Goal: Task Accomplishment & Management: Use online tool/utility

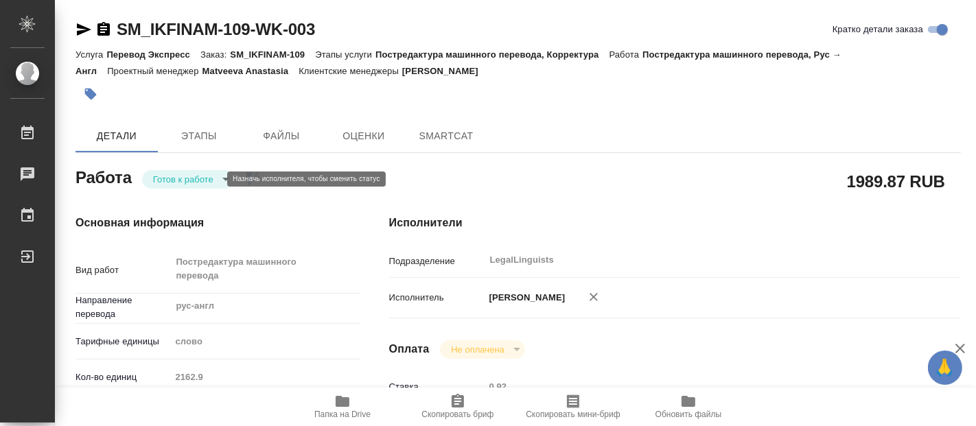
type textarea "x"
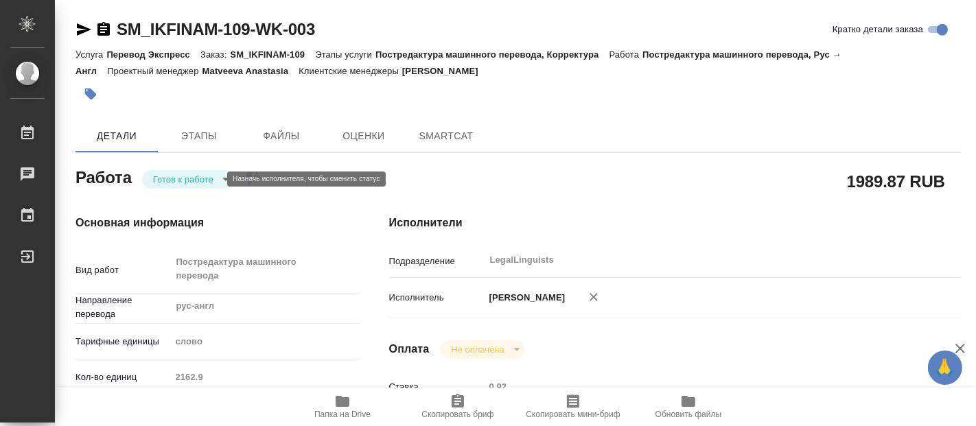
type textarea "x"
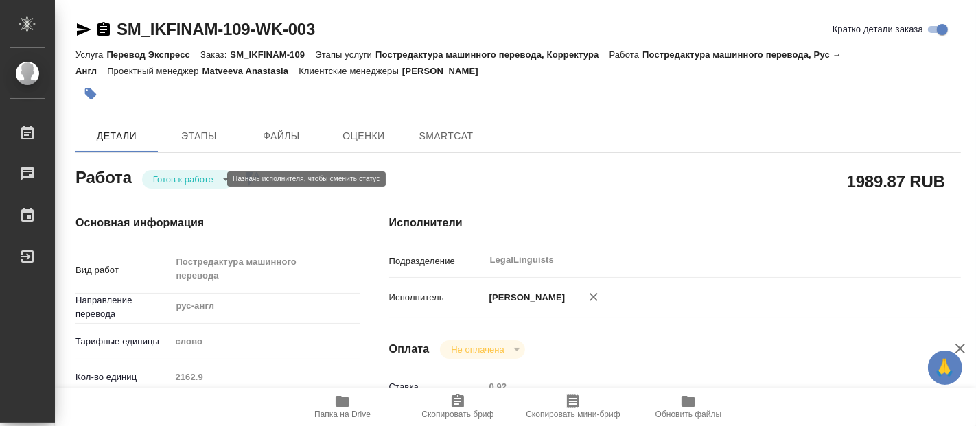
type textarea "x"
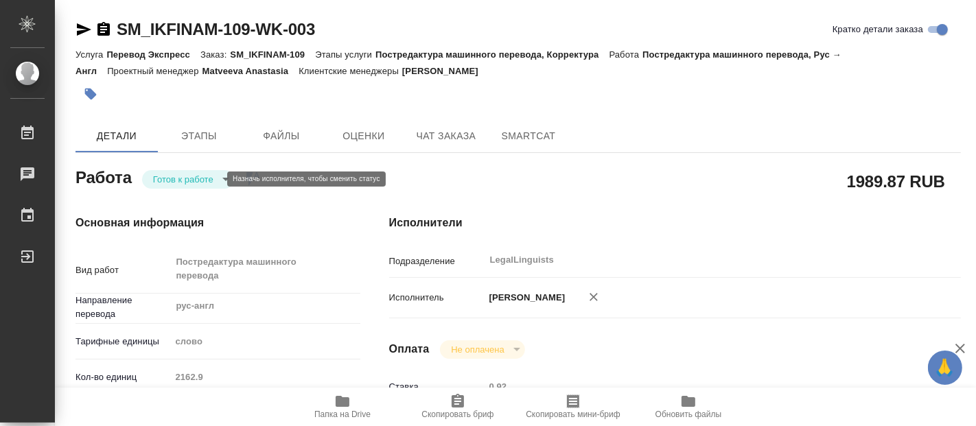
type textarea "x"
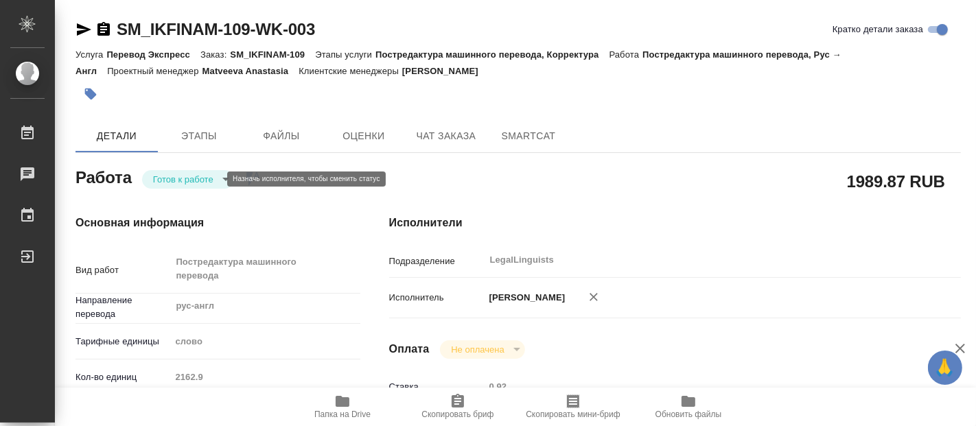
type textarea "x"
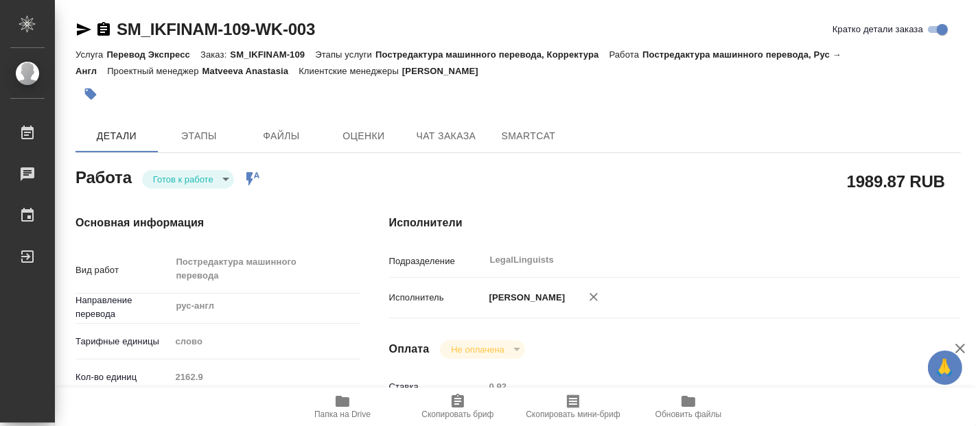
type textarea "x"
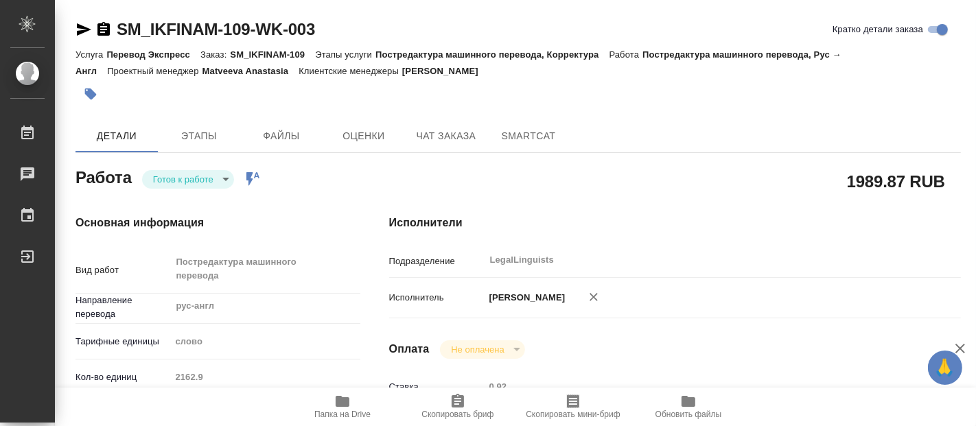
click at [222, 176] on body "🙏 .cls-1 fill:#fff; AWATERA Fadeeva Elena Работы 0 Чаты График Выйти SM_IKFINAM…" at bounding box center [488, 213] width 976 height 426
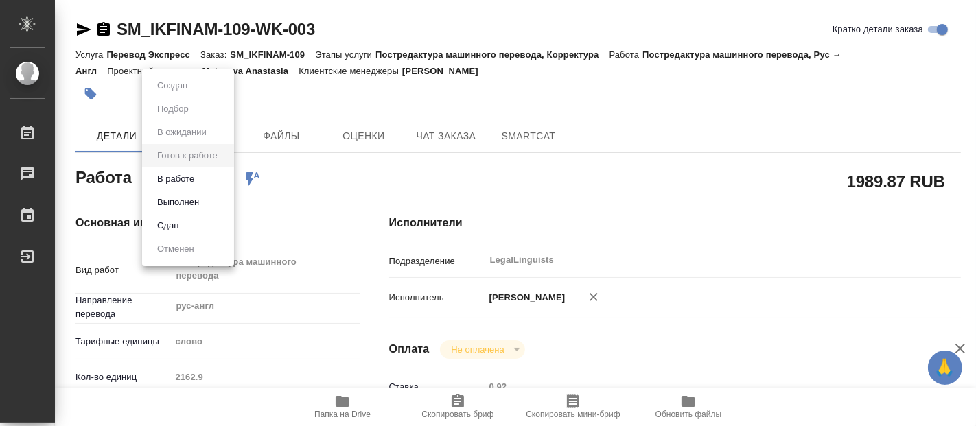
type textarea "x"
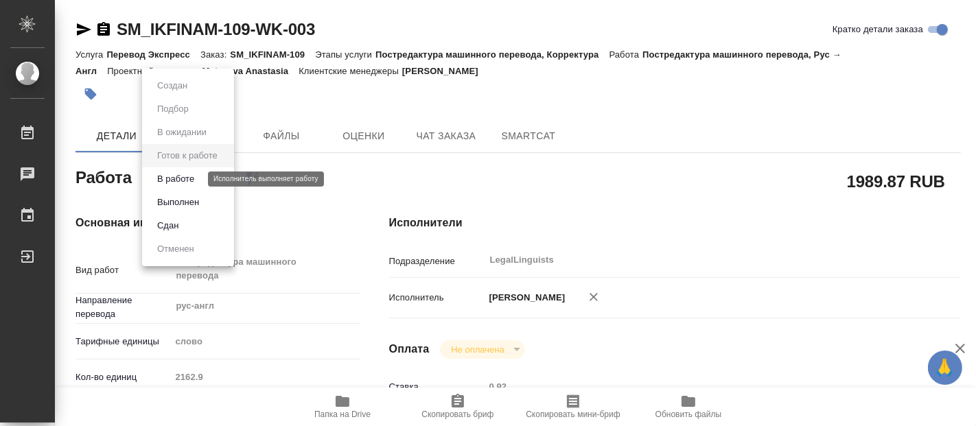
click at [190, 172] on button "В работе" at bounding box center [175, 179] width 45 height 15
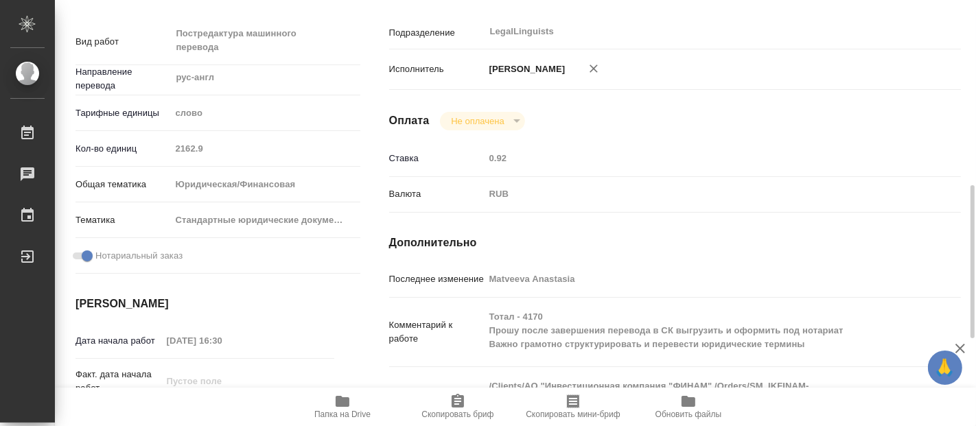
scroll to position [305, 0]
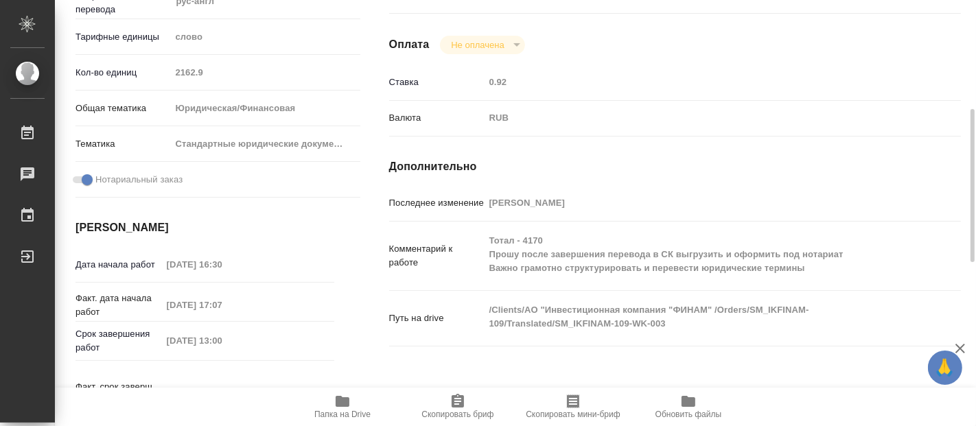
type textarea "x"
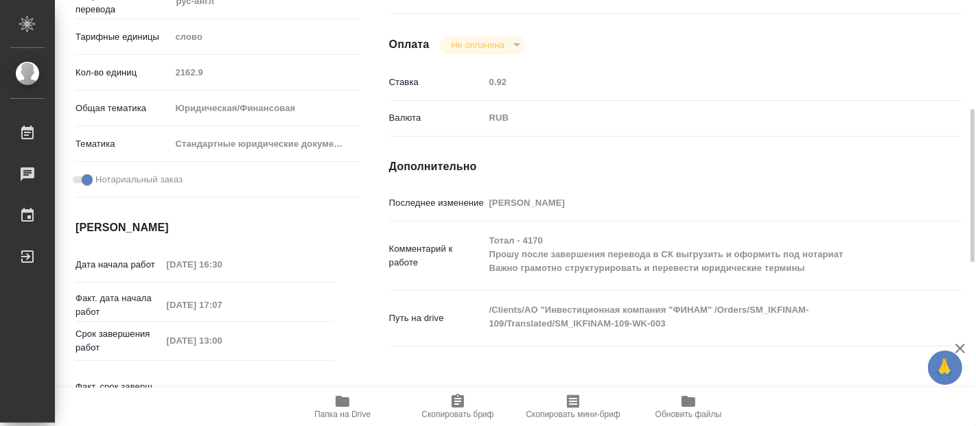
type textarea "x"
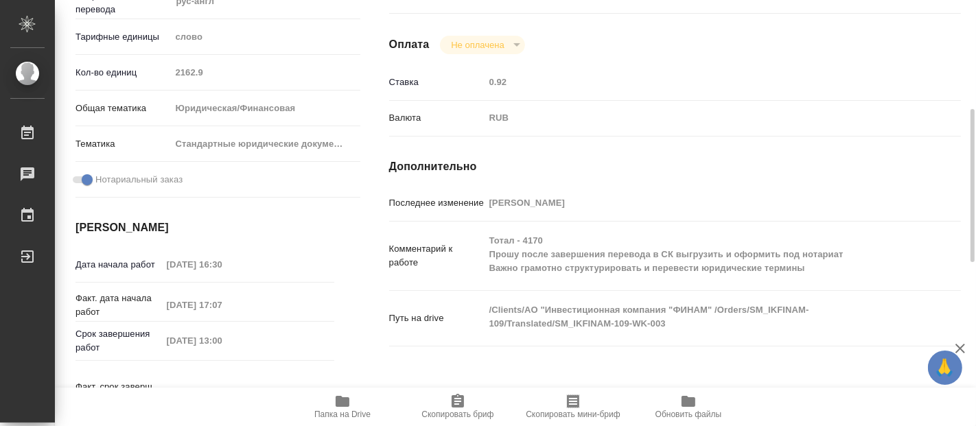
type textarea "x"
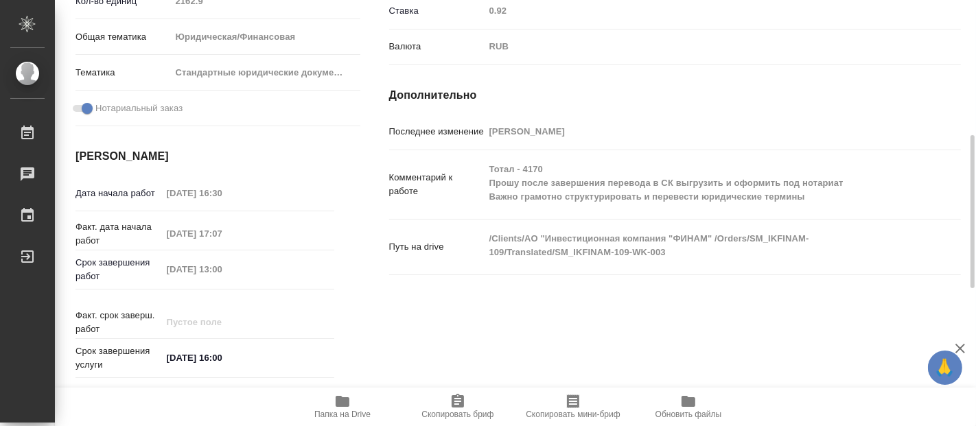
scroll to position [0, 0]
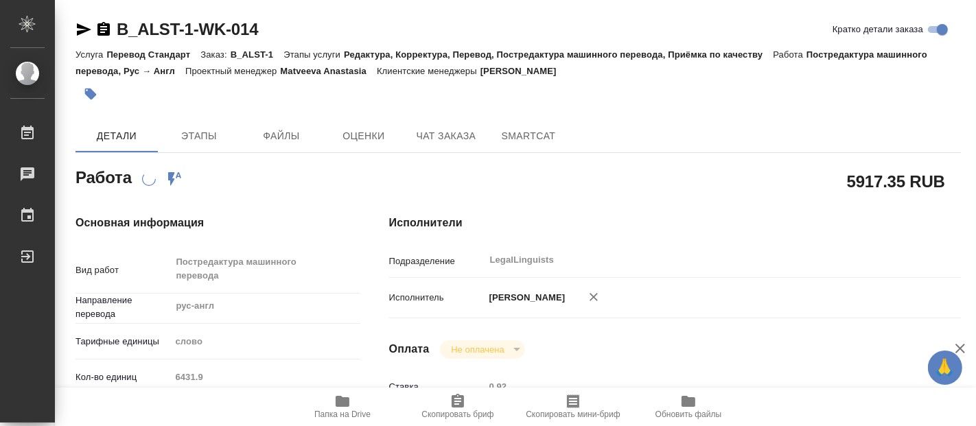
click at [347, 406] on icon "button" at bounding box center [343, 401] width 14 height 11
type textarea "x"
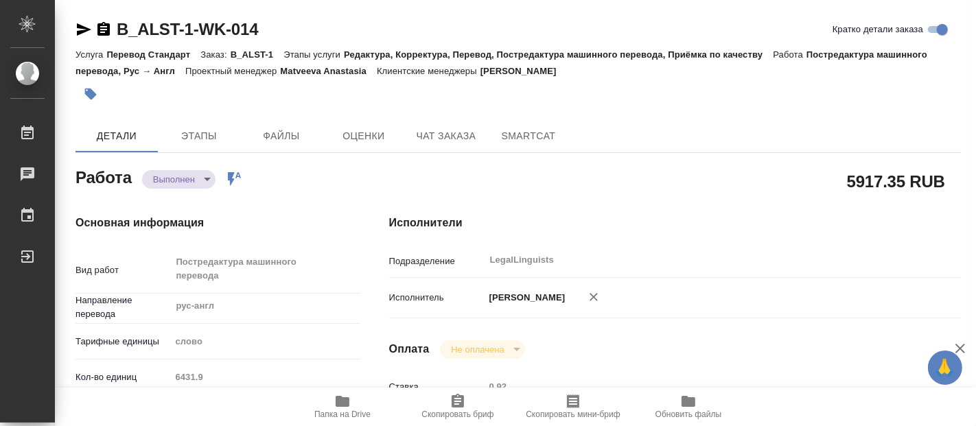
type textarea "x"
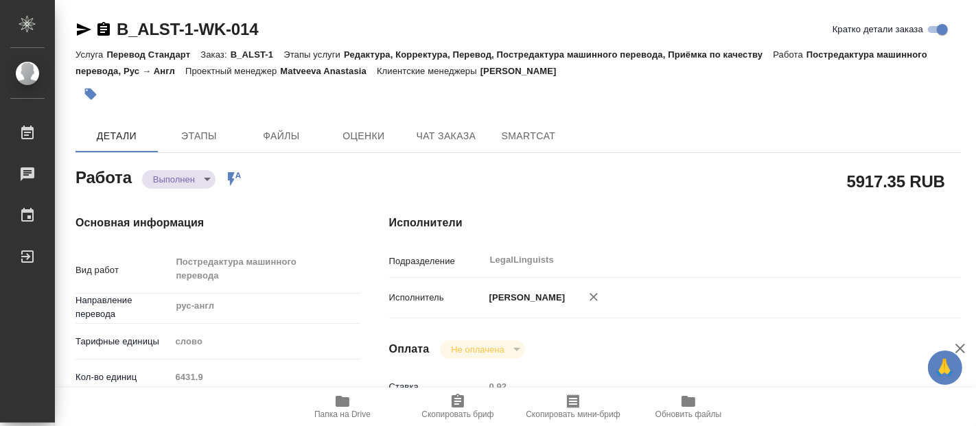
type textarea "x"
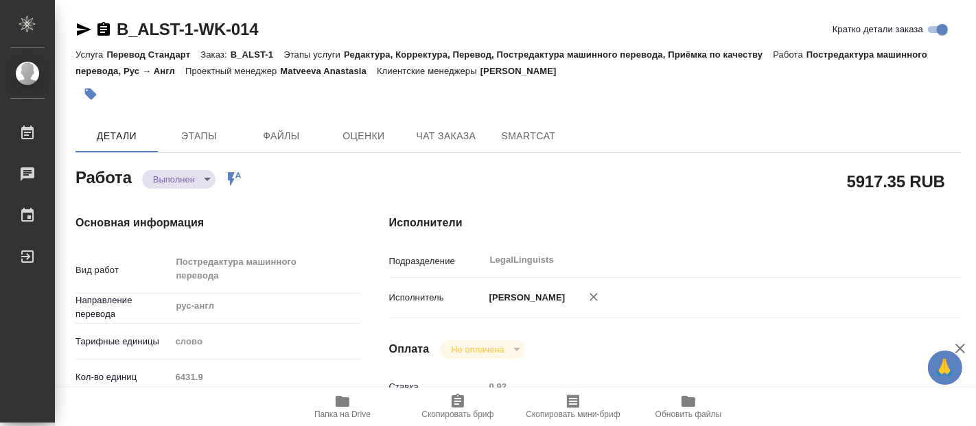
type textarea "x"
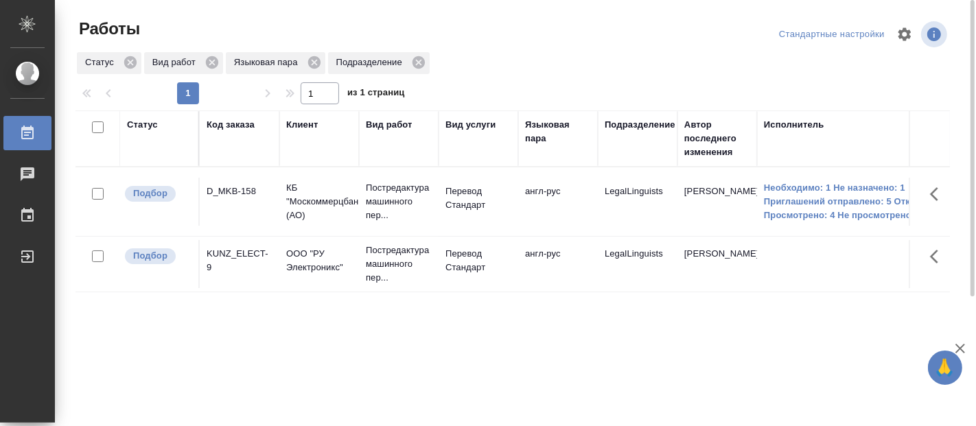
click at [286, 344] on div "Статус Код заказа Клиент Вид работ Вид услуги Языковая пара Подразделение Автор…" at bounding box center [513, 358] width 875 height 494
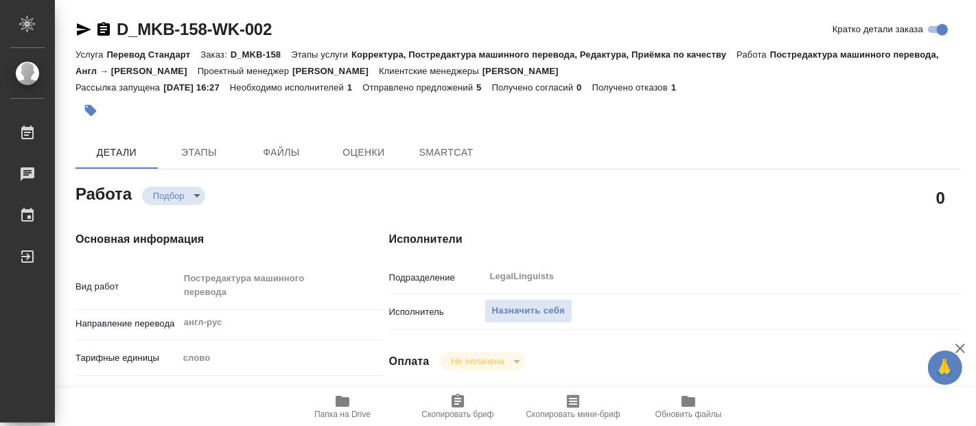
type textarea "x"
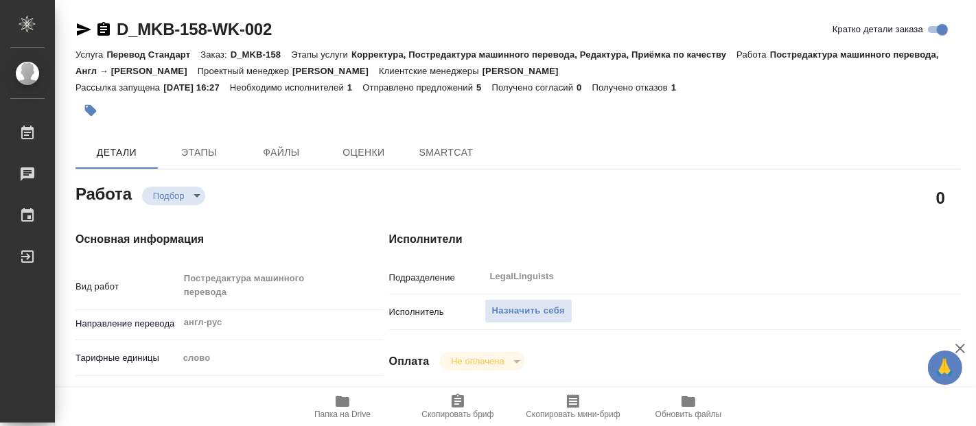
type textarea "x"
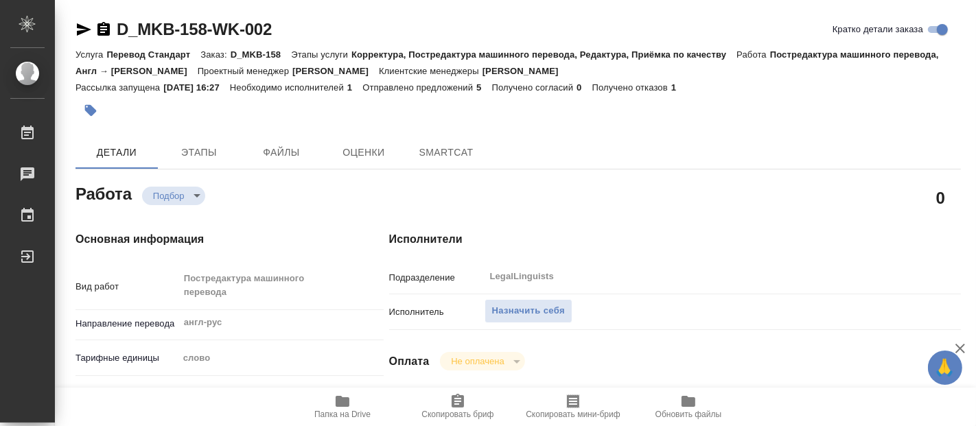
type textarea "x"
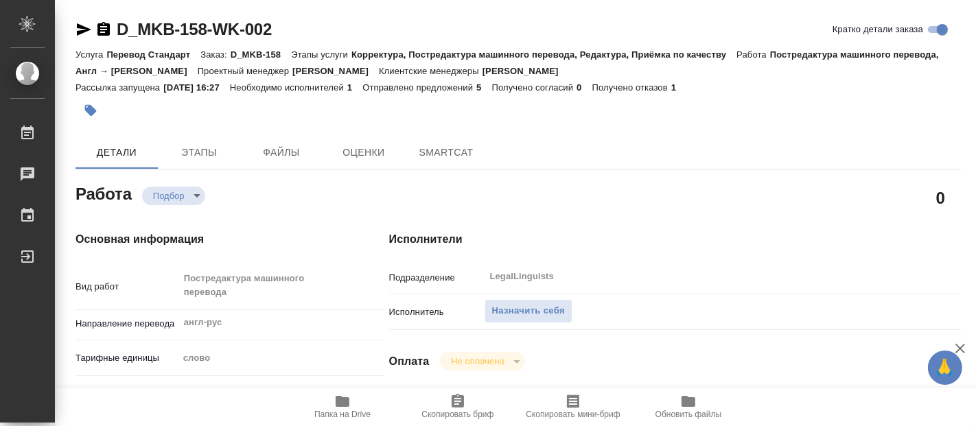
type textarea "x"
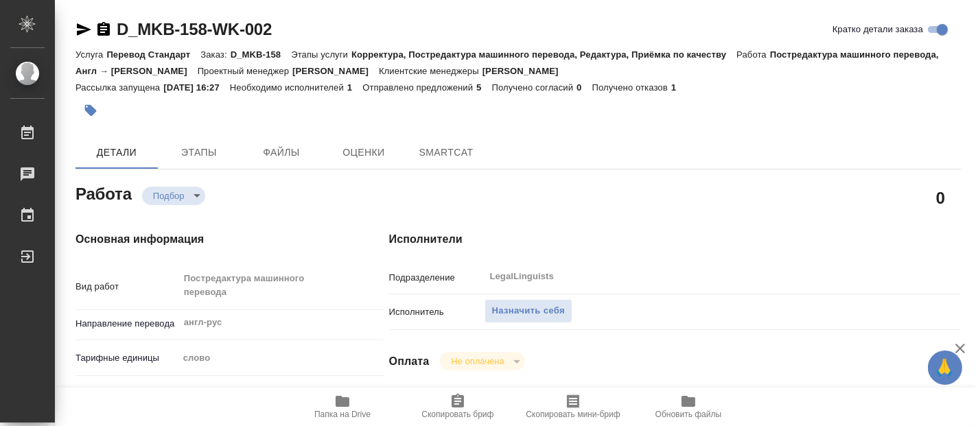
type textarea "x"
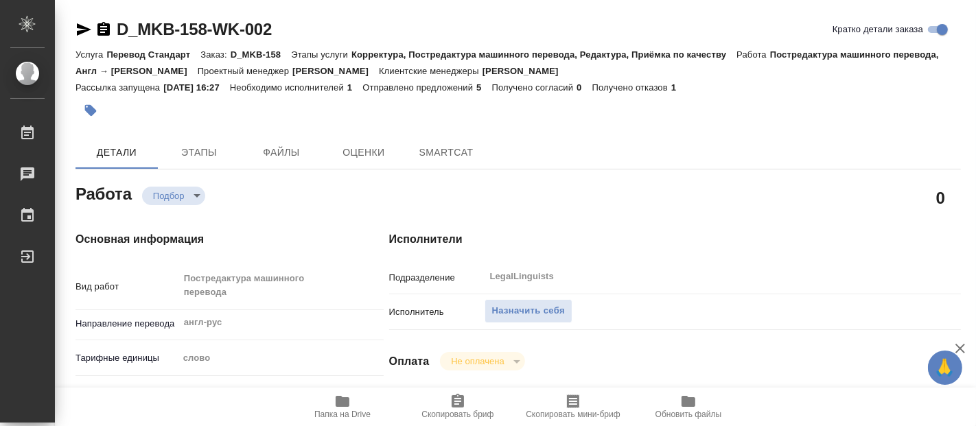
type textarea "x"
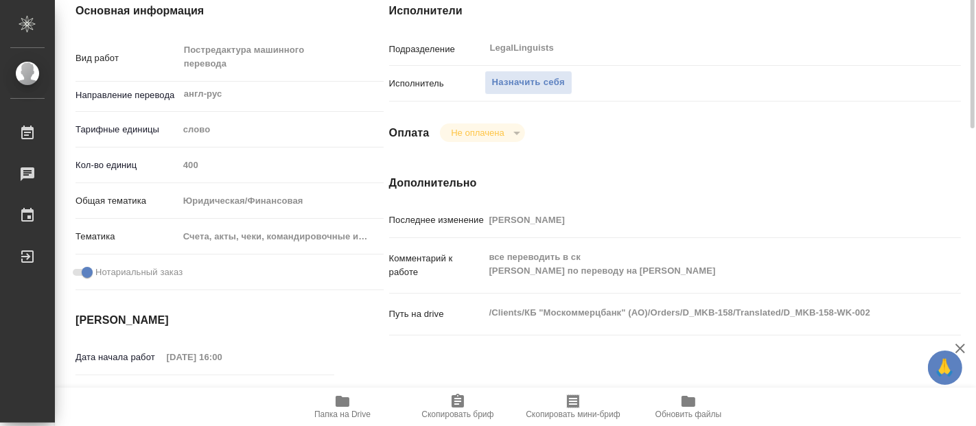
scroll to position [305, 0]
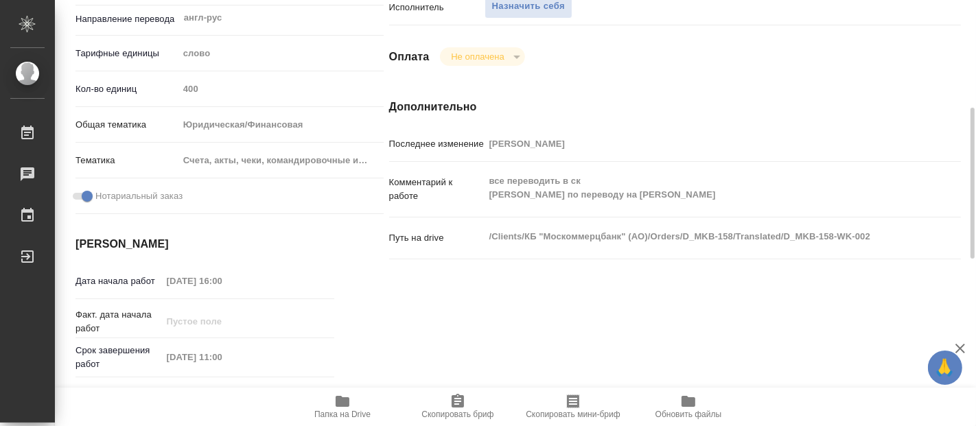
type textarea "x"
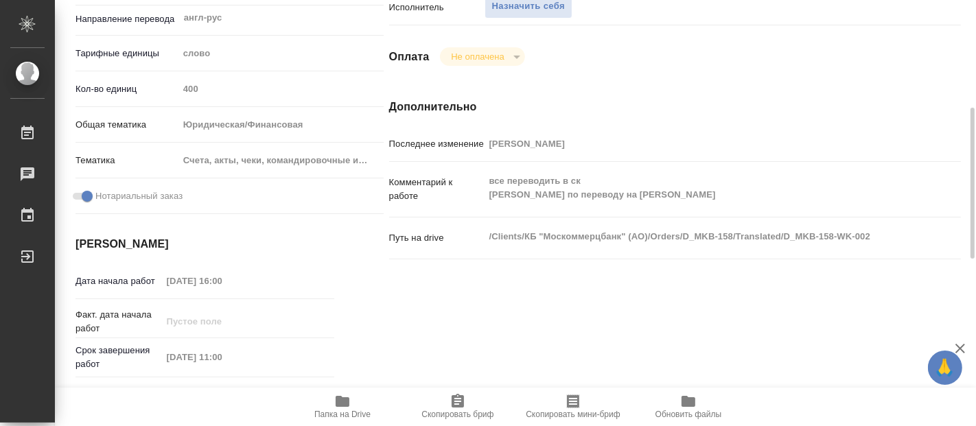
type textarea "x"
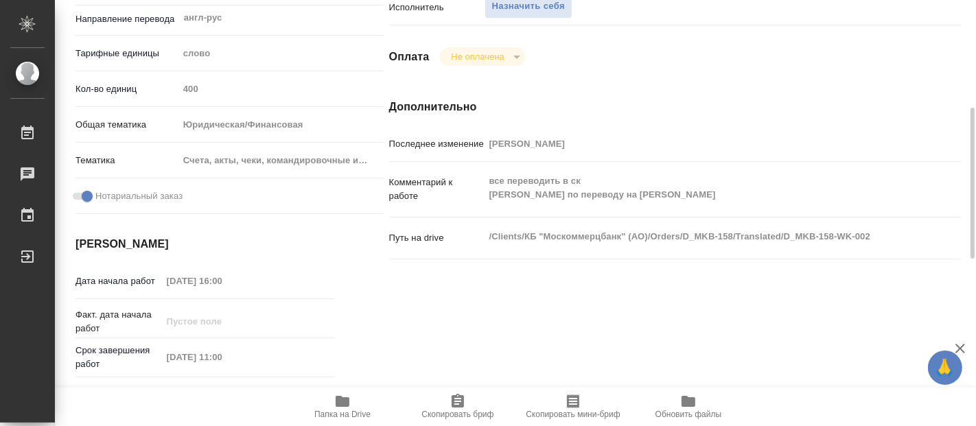
type textarea "x"
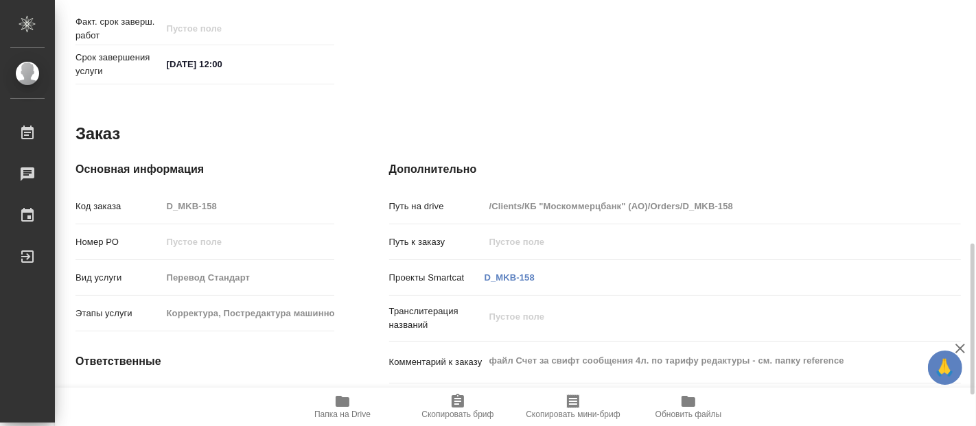
type textarea "x"
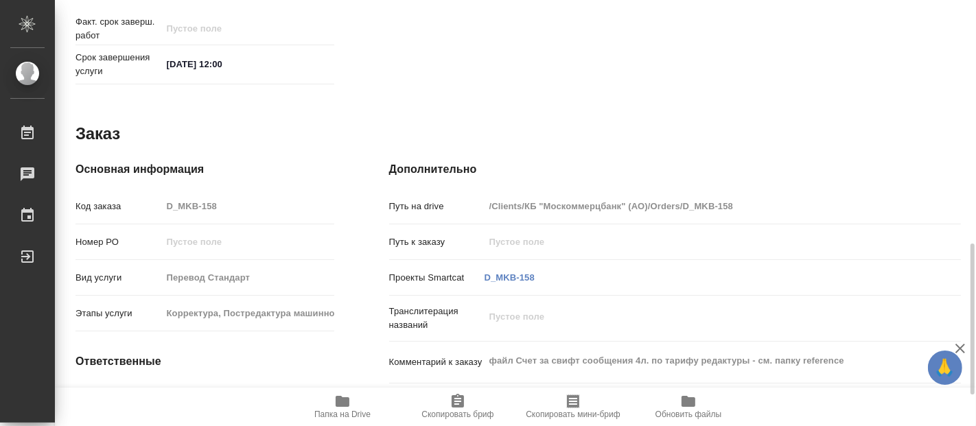
scroll to position [775, 0]
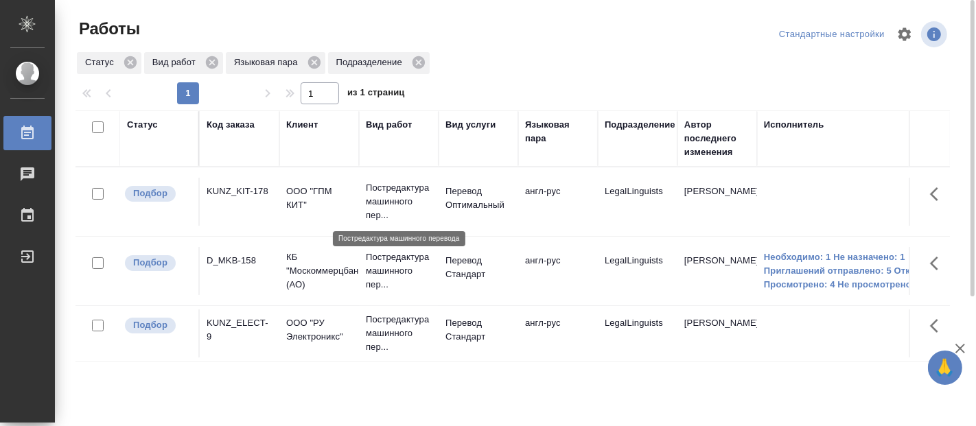
click at [376, 195] on p "Постредактура машинного пер..." at bounding box center [399, 201] width 66 height 41
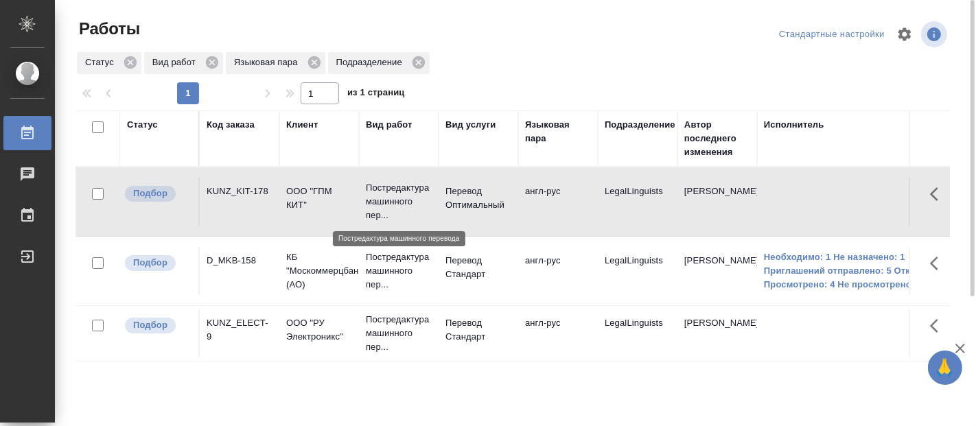
click at [376, 195] on p "Постредактура машинного пер..." at bounding box center [399, 201] width 66 height 41
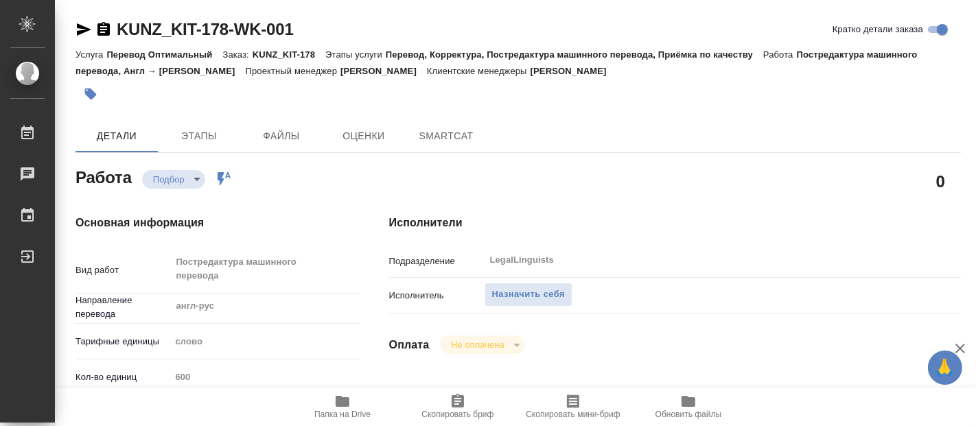
type textarea "x"
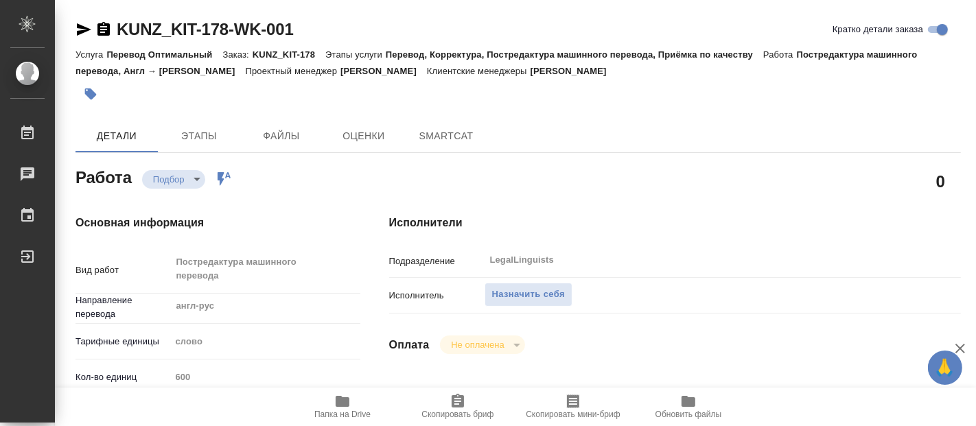
type textarea "x"
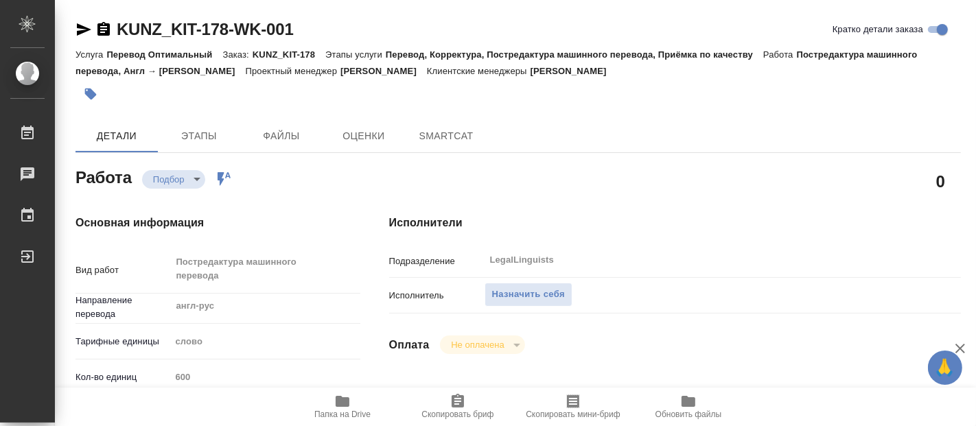
type textarea "x"
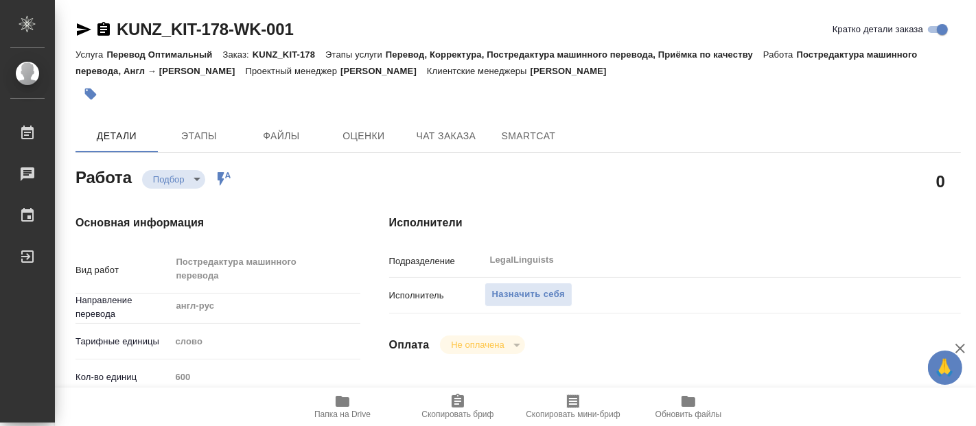
type textarea "x"
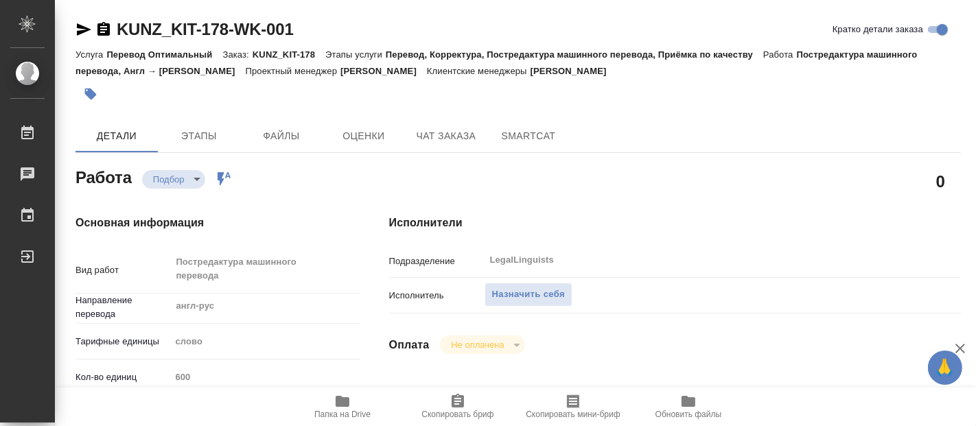
type textarea "x"
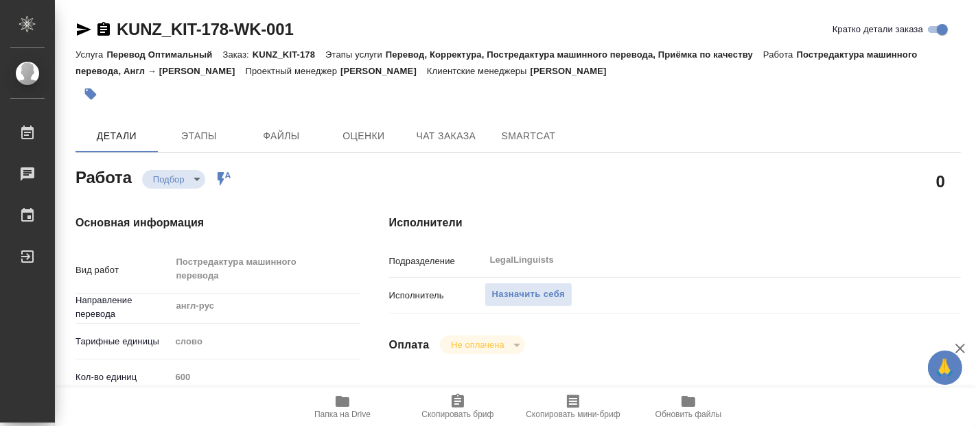
type textarea "x"
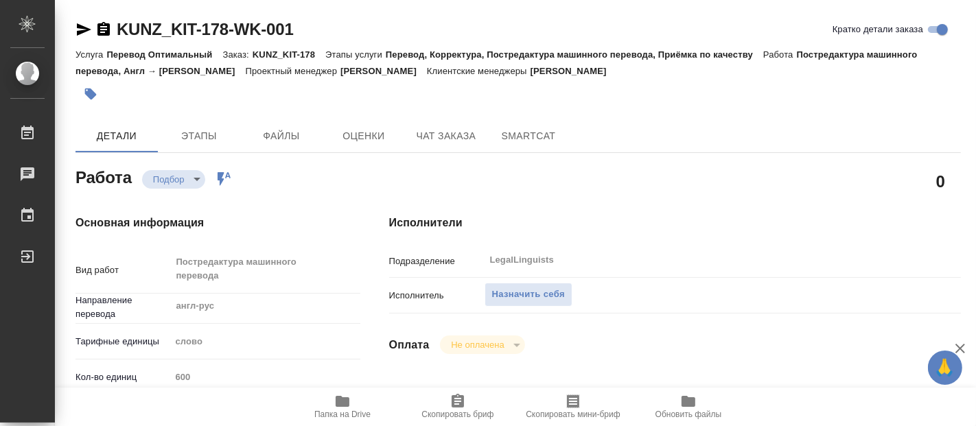
type textarea "x"
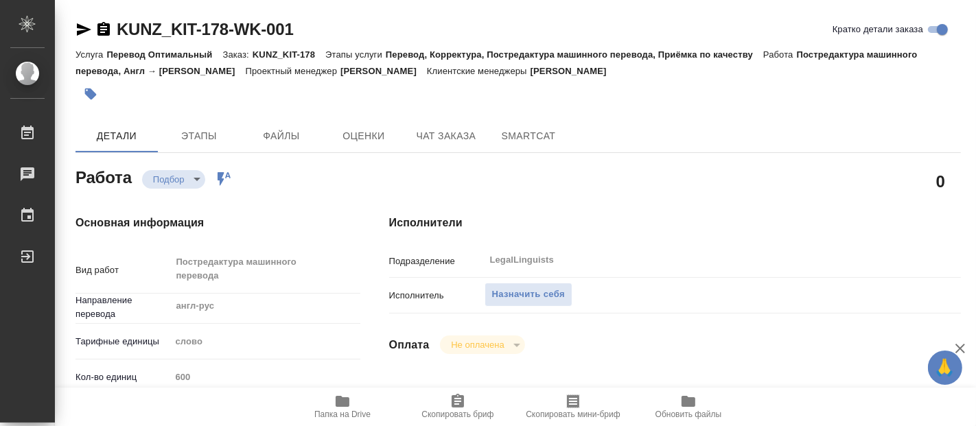
type textarea "x"
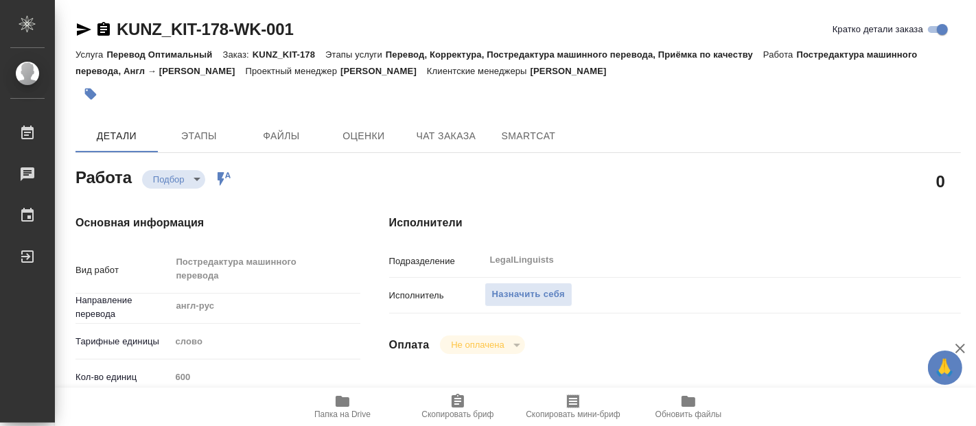
type textarea "x"
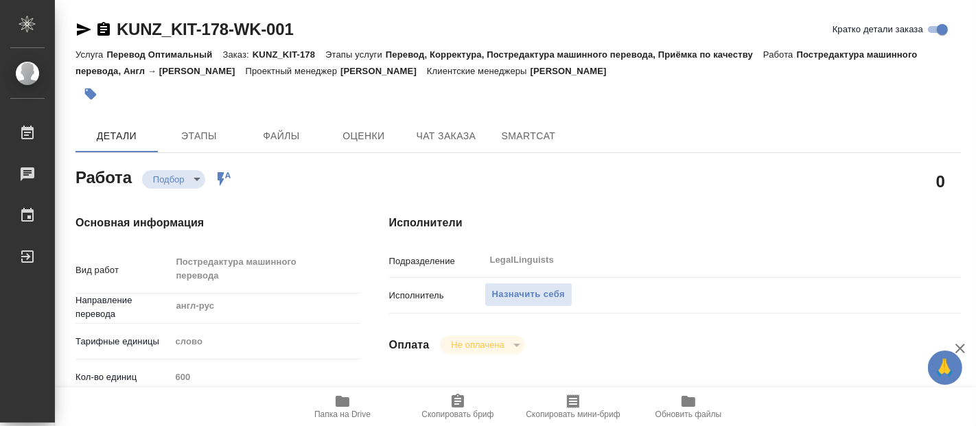
click at [351, 404] on span "Папка на Drive" at bounding box center [342, 406] width 99 height 26
